Goal: Task Accomplishment & Management: Use online tool/utility

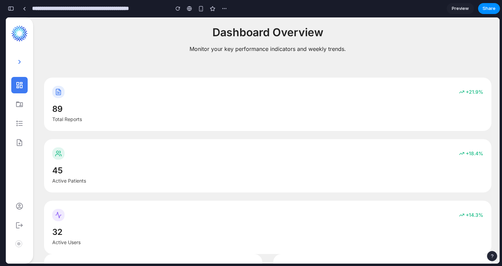
scroll to position [180, 0]
